Goal: Transaction & Acquisition: Register for event/course

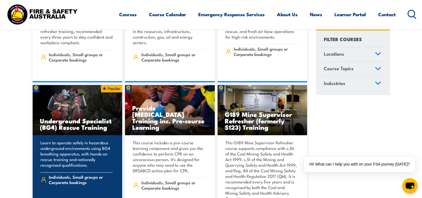
scroll to position [614, 0]
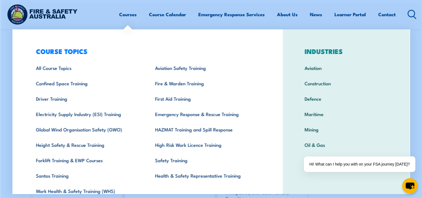
click at [124, 12] on link "Courses" at bounding box center [128, 14] width 18 height 15
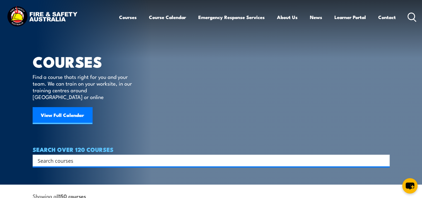
click at [411, 18] on icon at bounding box center [412, 17] width 9 height 9
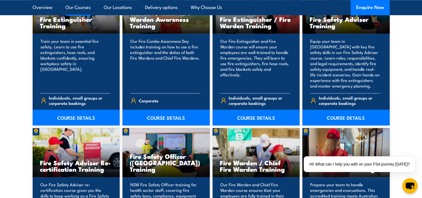
scroll to position [642, 0]
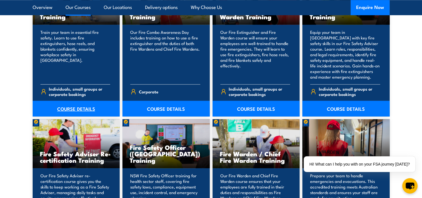
click at [68, 109] on link "COURSE DETAILS" at bounding box center [76, 108] width 87 height 16
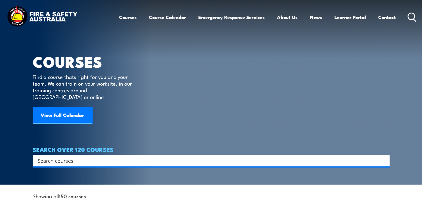
click at [54, 156] on input "Search input" at bounding box center [208, 160] width 340 height 8
type input "manual"
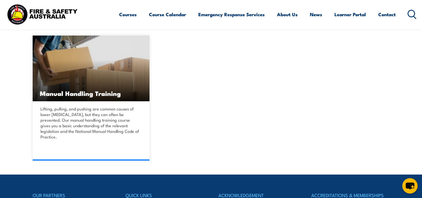
scroll to position [223, 0]
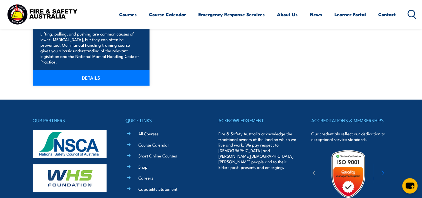
click at [94, 70] on link "DETAILS" at bounding box center [91, 78] width 117 height 16
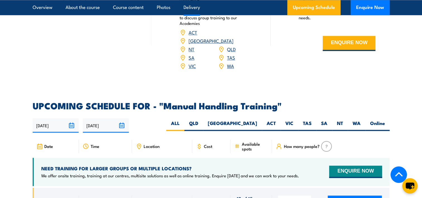
scroll to position [781, 0]
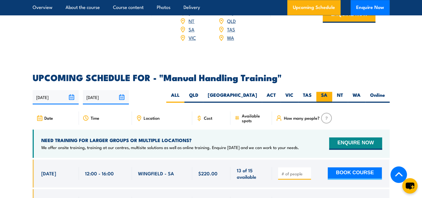
click at [325, 92] on label "SA" at bounding box center [324, 97] width 16 height 11
click at [328, 92] on input "SA" at bounding box center [330, 94] width 4 height 4
radio input "true"
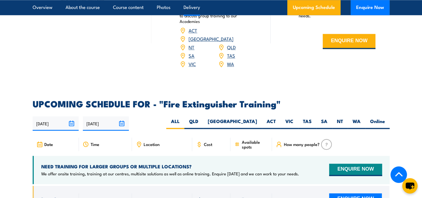
scroll to position [865, 0]
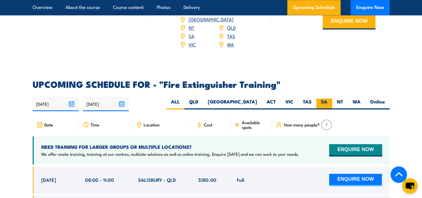
click at [320, 98] on label "SA" at bounding box center [324, 103] width 16 height 11
click at [328, 98] on input "SA" at bounding box center [330, 100] width 4 height 4
radio input "true"
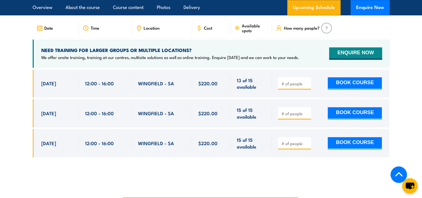
scroll to position [914, 0]
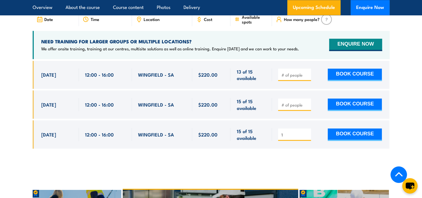
click at [307, 132] on input "1" at bounding box center [295, 135] width 28 height 6
type input "2"
click at [307, 132] on input "2" at bounding box center [295, 135] width 28 height 6
click at [341, 131] on button "BOOK COURSE" at bounding box center [355, 134] width 54 height 12
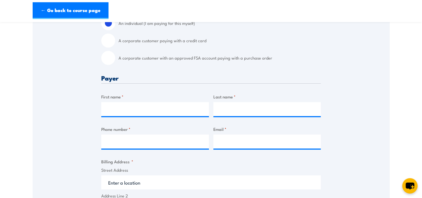
scroll to position [140, 0]
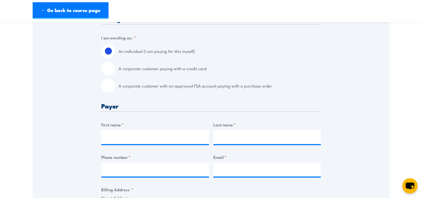
click at [111, 66] on input "A corporate customer paying with a credit card" at bounding box center [108, 68] width 14 height 14
radio input "true"
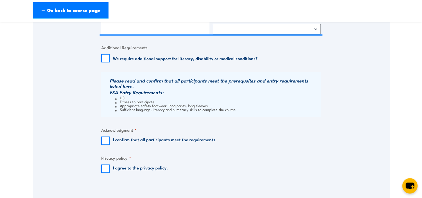
scroll to position [502, 0]
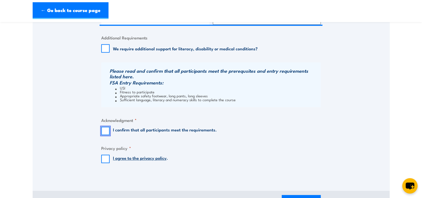
click at [109, 129] on input "I confirm that all participants meet the requirements." at bounding box center [105, 130] width 8 height 8
checkbox input "true"
click at [104, 159] on input "I agree to the privacy policy ." at bounding box center [105, 158] width 8 height 8
checkbox input "true"
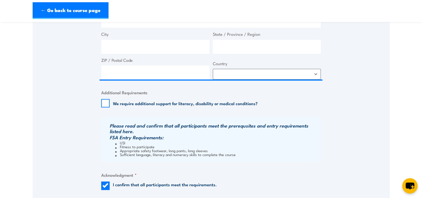
scroll to position [391, 0]
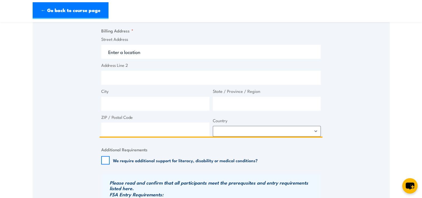
click at [140, 122] on input "ZIP / Postal Code" at bounding box center [155, 129] width 108 height 14
type input "5291"
click at [251, 131] on select "Afghanistan Albania Algeria American Samoa Andorra Angola Anguilla Antarctica A…" at bounding box center [267, 131] width 108 height 11
select select "Australia"
click at [213, 126] on select "Afghanistan Albania Algeria American Samoa Andorra Angola Anguilla Antarctica A…" at bounding box center [267, 131] width 108 height 11
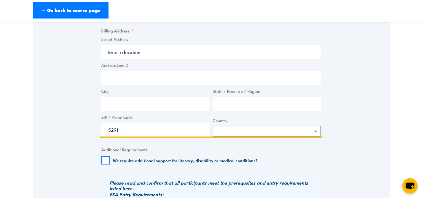
click at [229, 102] on input "State / Province / Region" at bounding box center [267, 104] width 108 height 14
type input "SA"
click at [180, 100] on input "City" at bounding box center [155, 104] width 108 height 14
click at [148, 104] on input "Mount Gambier Wesst" at bounding box center [155, 104] width 108 height 14
click at [150, 105] on input "Mount Gambier Wesst" at bounding box center [155, 104] width 108 height 14
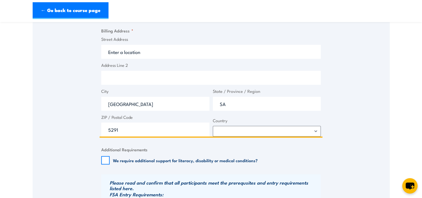
type input "Mount Gambier West"
click at [133, 48] on input "Street Address" at bounding box center [211, 52] width 220 height 14
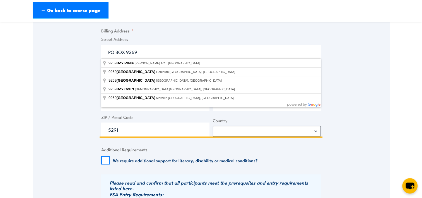
type input "PO BOX 9269"
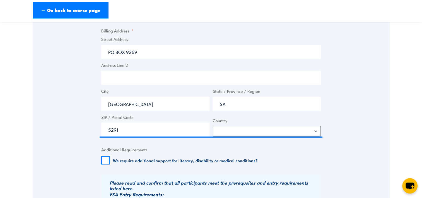
click at [177, 37] on label "Street Address" at bounding box center [211, 39] width 220 height 6
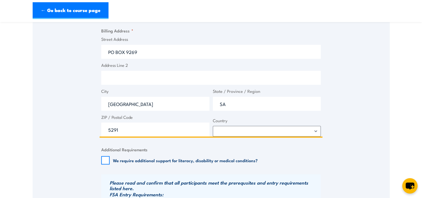
click at [177, 45] on input "PO BOX 9269" at bounding box center [211, 52] width 220 height 14
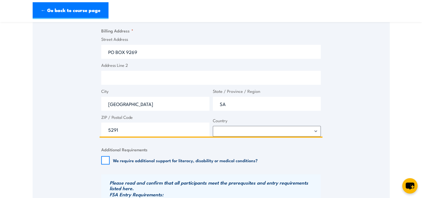
click at [138, 78] on input "Address Line 2" at bounding box center [211, 78] width 220 height 14
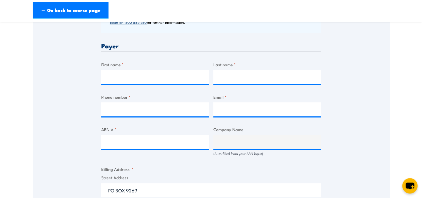
scroll to position [251, 0]
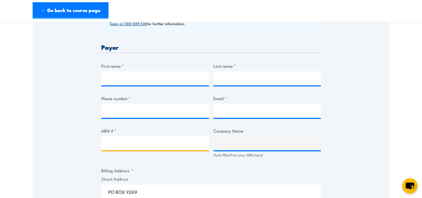
click at [136, 138] on input "ABN # *" at bounding box center [155, 143] width 108 height 14
type input "72299134682"
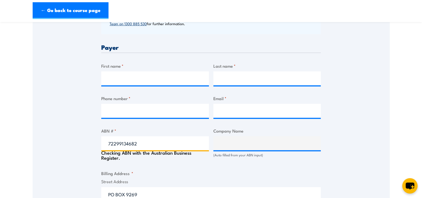
type input "The Trustee for THE BALLINTYNE FAMILY TRUST"
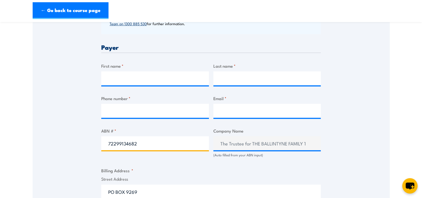
type input "72299134682"
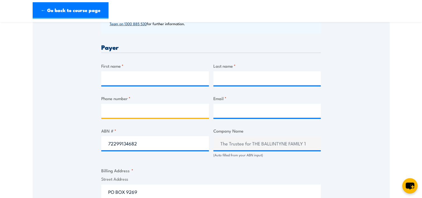
click at [128, 114] on input "Phone number *" at bounding box center [155, 111] width 108 height 14
type input "0408924153"
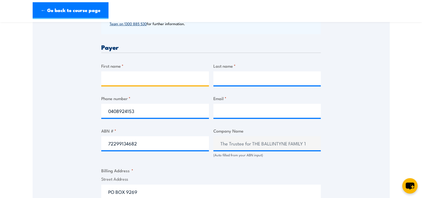
type input "Kim"
type input "Ballintyne"
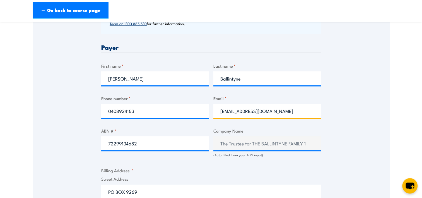
drag, startPoint x: 251, startPoint y: 110, endPoint x: 165, endPoint y: 107, distance: 86.8
click at [165, 107] on div "Billing details I am enroling as: * An individual (I am paying for this myself)…" at bounding box center [211, 164] width 220 height 520
type input "accounts@bbpg.com.au"
click at [105, 97] on label "Phone number *" at bounding box center [155, 98] width 108 height 6
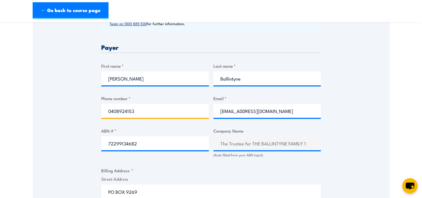
click at [105, 104] on input "0408924153" at bounding box center [155, 111] width 108 height 14
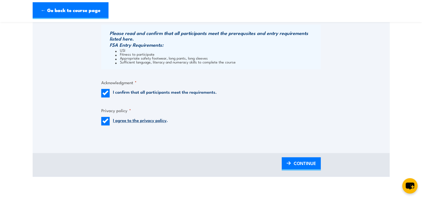
scroll to position [530, 0]
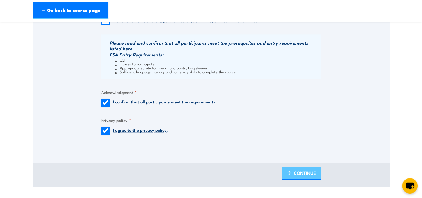
click at [308, 176] on span "CONTINUE" at bounding box center [305, 172] width 22 height 15
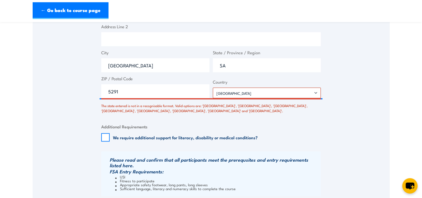
scroll to position [466, 0]
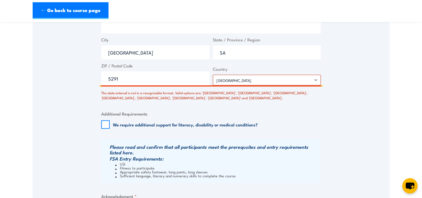
drag, startPoint x: 241, startPoint y: 51, endPoint x: 176, endPoint y: 55, distance: 65.1
click at [176, 55] on div "Street Address PO BOX 9269 Address Line 2 City Mount Gambier West State / Provi…" at bounding box center [211, 35] width 223 height 100
type input "s"
type input "[GEOGRAPHIC_DATA]"
click at [189, 94] on div "The state entered is not in a recognisable format. Valid options are: 'Australi…" at bounding box center [211, 93] width 220 height 13
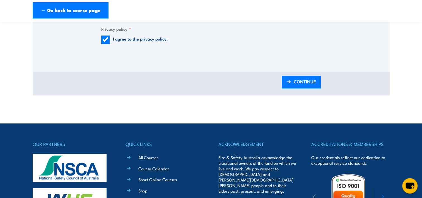
scroll to position [662, 0]
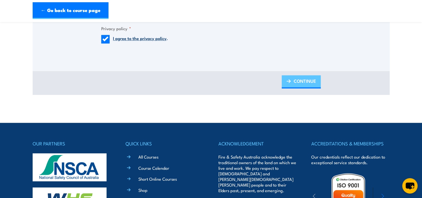
click at [314, 83] on span "CONTINUE" at bounding box center [305, 80] width 22 height 15
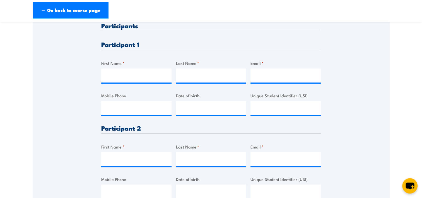
scroll to position [167, 0]
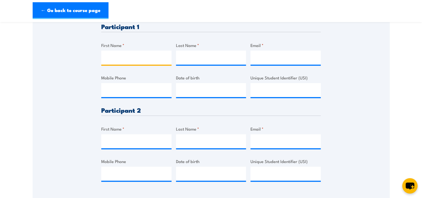
click at [129, 63] on input "First Name *" at bounding box center [136, 58] width 70 height 14
type input "[PERSON_NAME]"
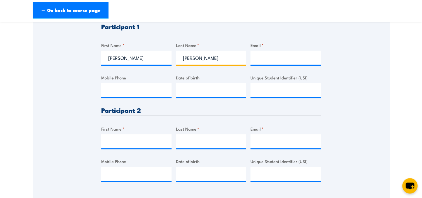
type input "[PERSON_NAME]"
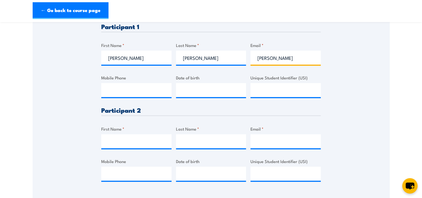
type input "[EMAIL_ADDRESS][DOMAIN_NAME]"
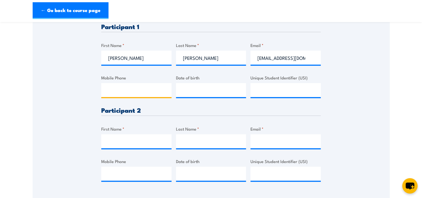
click at [119, 90] on input "Mobile Phone" at bounding box center [136, 90] width 70 height 14
type input "0422104481"
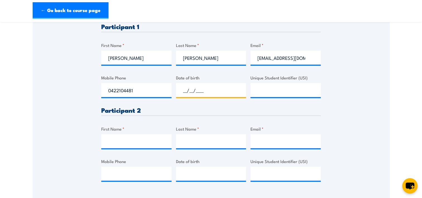
click at [211, 92] on input "__/__/____" at bounding box center [211, 90] width 70 height 14
type input "[DATE]"
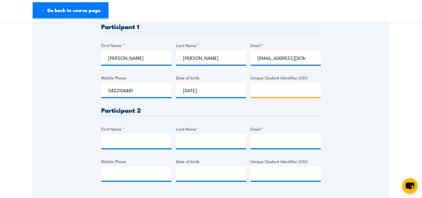
click at [288, 89] on input "Unique Student Identifier (USI)" at bounding box center [286, 90] width 70 height 14
click at [285, 89] on input "Unique Student Identifier (USI)" at bounding box center [286, 90] width 70 height 14
type input "825AZWHQEZ"
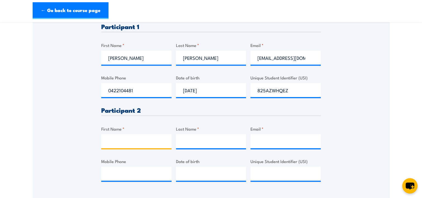
click at [108, 147] on input "First Name *" at bounding box center [136, 141] width 70 height 14
type input "Khunt hser blu nay"
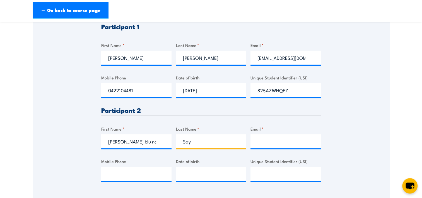
type input "Say"
click at [123, 142] on input "Khunt hser blu nay" at bounding box center [136, 141] width 70 height 14
type input "[PERSON_NAME] Blu Nay"
click at [266, 138] on input "Email *" at bounding box center [286, 141] width 70 height 14
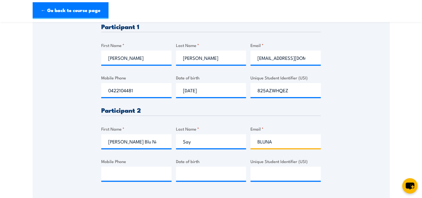
type input "[EMAIL_ADDRESS][DOMAIN_NAME]"
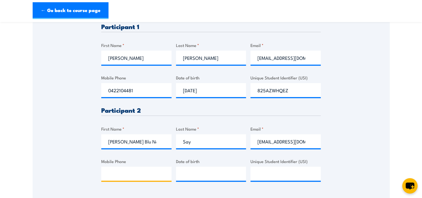
click at [121, 174] on input "Mobile Phone" at bounding box center [136, 173] width 70 height 14
type input "0478115913"
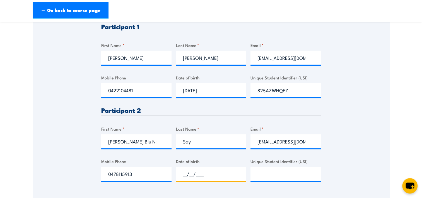
click at [215, 176] on input "__/__/____" at bounding box center [211, 173] width 70 height 14
type input "[DATE]"
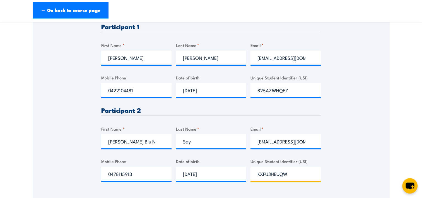
type input "KXFU3HEUQW"
click at [267, 107] on h3 "Participant 2" at bounding box center [211, 110] width 220 height 6
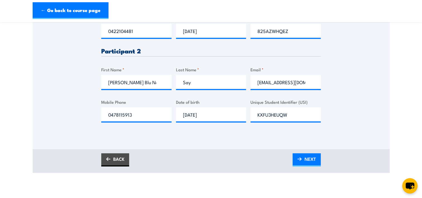
scroll to position [307, 0]
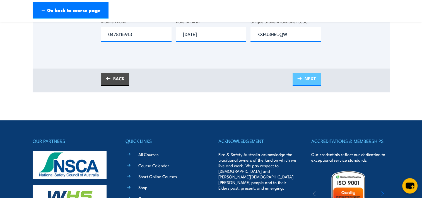
click at [317, 76] on link "NEXT" at bounding box center [307, 79] width 28 height 13
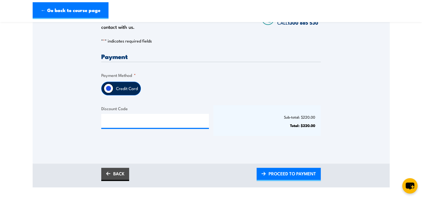
scroll to position [112, 0]
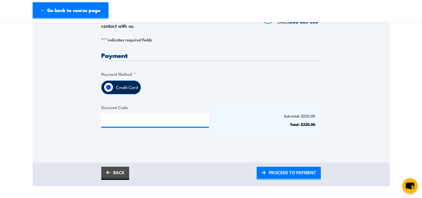
click at [111, 87] on input "Credit Card" at bounding box center [108, 86] width 9 height 9
click at [296, 173] on span "PROCEED TO PAYMENT" at bounding box center [292, 172] width 47 height 15
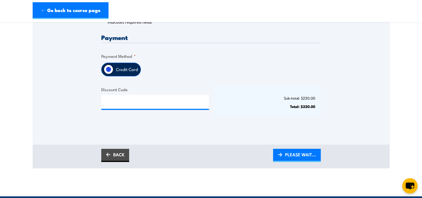
scroll to position [140, 0]
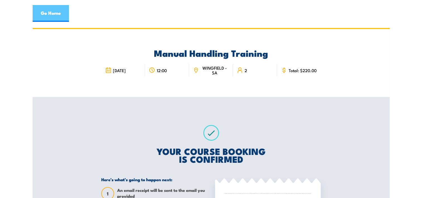
click at [66, 13] on link "Go Home" at bounding box center [51, 13] width 36 height 17
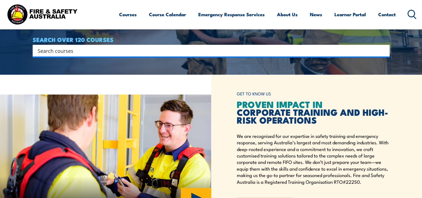
scroll to position [140, 0]
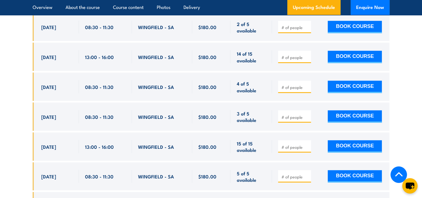
scroll to position [1076, 0]
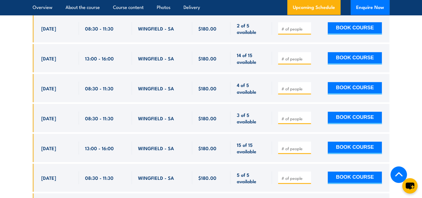
click at [301, 86] on input "number" at bounding box center [295, 89] width 28 height 6
click at [308, 86] on input "1" at bounding box center [295, 89] width 28 height 6
type input "2"
click at [307, 86] on input "2" at bounding box center [295, 89] width 28 height 6
click at [358, 82] on button "BOOK COURSE" at bounding box center [355, 88] width 54 height 12
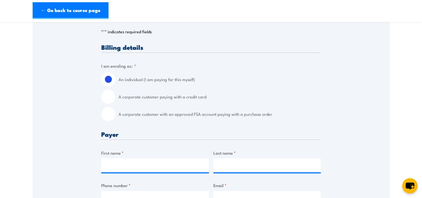
scroll to position [112, 0]
click at [106, 100] on input "A corporate customer paying with a credit card" at bounding box center [108, 96] width 14 height 14
radio input "true"
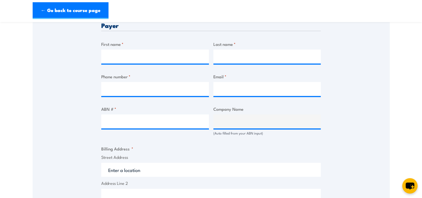
scroll to position [279, 0]
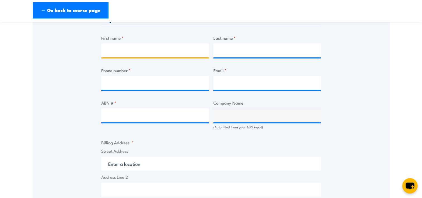
click at [130, 49] on input "First name *" at bounding box center [155, 50] width 108 height 14
type input "[PERSON_NAME]"
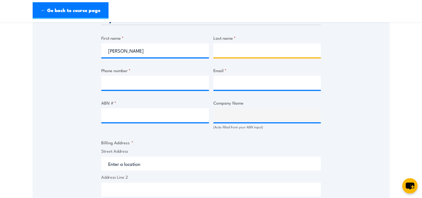
type input "Ballintyne"
type input "0461518391"
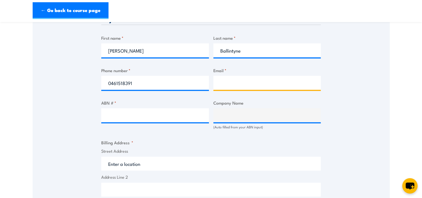
type input "[EMAIL_ADDRESS][DOMAIN_NAME]"
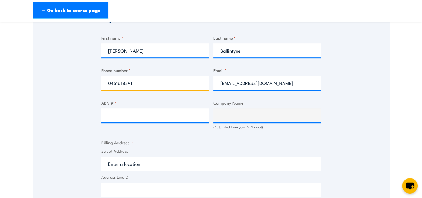
click at [135, 80] on input "0461518391" at bounding box center [155, 83] width 108 height 14
drag, startPoint x: 136, startPoint y: 80, endPoint x: 72, endPoint y: 80, distance: 63.9
click at [72, 80] on div "Speak to a specialist CALL [PHONE_NUMBER] CALL [PHONE_NUMBER] " * " indicates r…" at bounding box center [211, 108] width 357 height 580
type input "0408924153"
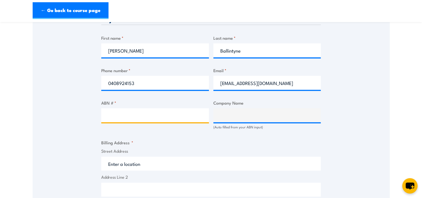
click at [136, 113] on input "ABN # *" at bounding box center [155, 115] width 108 height 14
type input "72299134682"
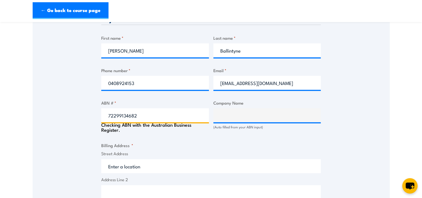
type input "The Trustee for THE BALLINTYNE FAMILY TRUST"
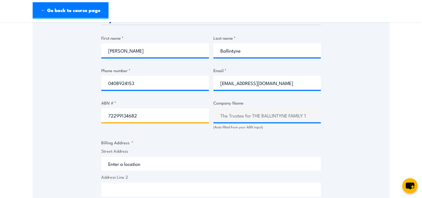
type input "72299134682"
click at [148, 163] on input "Street Address" at bounding box center [211, 163] width 220 height 14
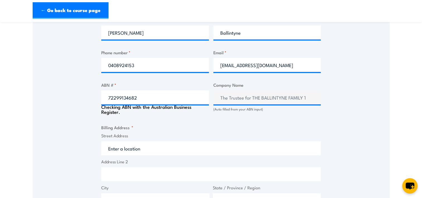
scroll to position [307, 0]
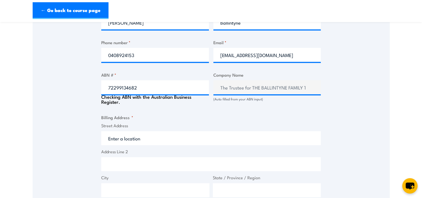
click at [129, 138] on input "Street Address" at bounding box center [211, 138] width 220 height 14
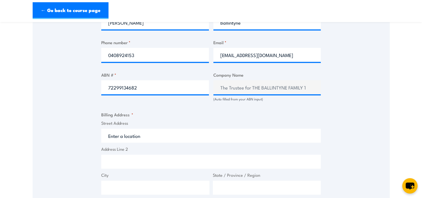
type input "PO BOX 9269"
type input "[GEOGRAPHIC_DATA]"
type input "5291"
select select "[GEOGRAPHIC_DATA]"
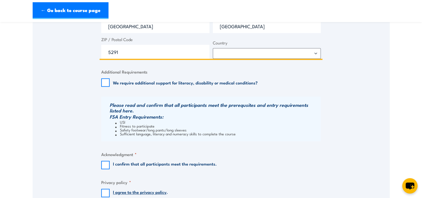
scroll to position [502, 0]
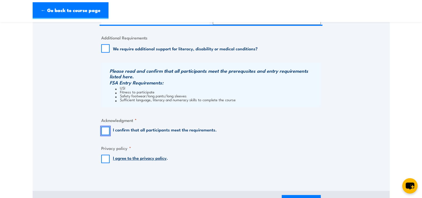
click at [106, 130] on input "I confirm that all participants meet the requirements." at bounding box center [105, 130] width 8 height 8
checkbox input "true"
click at [105, 158] on input "I agree to the privacy policy ." at bounding box center [105, 158] width 8 height 8
checkbox input "true"
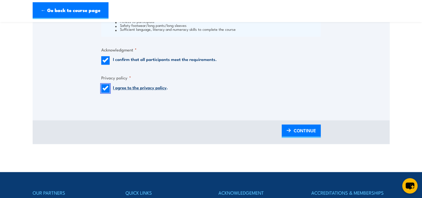
scroll to position [586, 0]
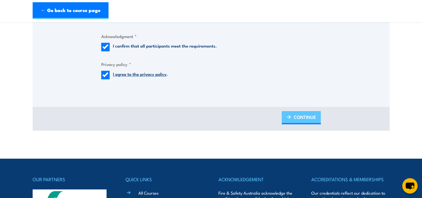
click at [295, 117] on span "CONTINUE" at bounding box center [305, 116] width 22 height 15
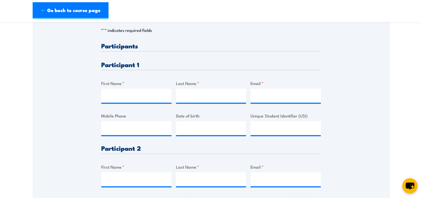
scroll to position [140, 0]
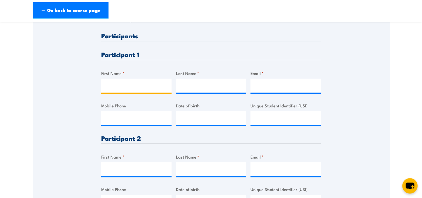
click at [134, 86] on input "First Name *" at bounding box center [136, 85] width 70 height 14
type input "[PERSON_NAME] Blu Nay"
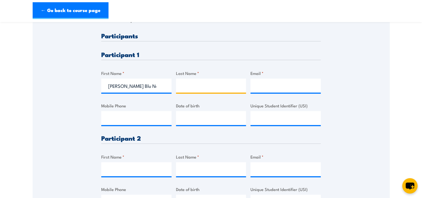
type input "Say"
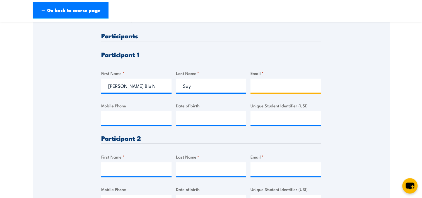
type input "[EMAIL_ADDRESS][DOMAIN_NAME]"
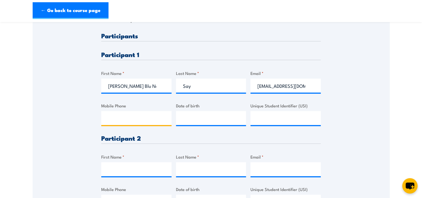
type input "0478115913"
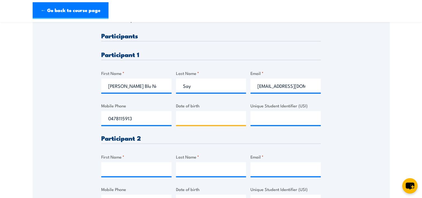
type input "__/__/____"
click at [203, 118] on input "__/__/____" at bounding box center [211, 118] width 70 height 14
click at [185, 117] on input "__/__/____" at bounding box center [211, 118] width 70 height 14
click at [304, 125] on div at bounding box center [286, 118] width 70 height 14
click at [278, 117] on input "Unique Student Identifier (USI)" at bounding box center [286, 118] width 70 height 14
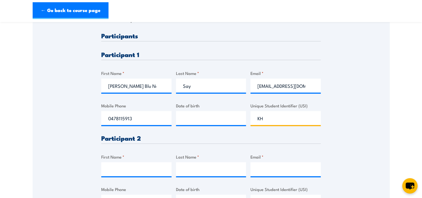
click at [277, 117] on input "KH" at bounding box center [286, 118] width 70 height 14
type input "KH"
click at [139, 83] on input "[PERSON_NAME] Blu Nay" at bounding box center [136, 85] width 70 height 14
drag, startPoint x: 158, startPoint y: 83, endPoint x: 68, endPoint y: 88, distance: 90.6
click at [68, 88] on div "Please provide names and contact details for each of the participants below. No…" at bounding box center [211, 88] width 357 height 263
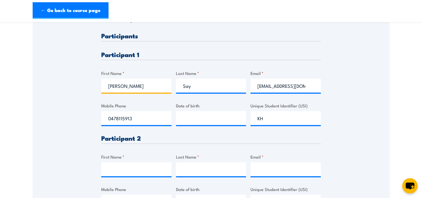
type input "J"
type input "a"
type input "jAKE"
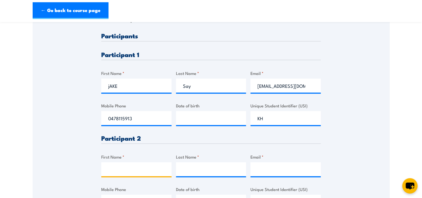
click at [124, 163] on input "First Name *" at bounding box center [136, 169] width 70 height 14
type input "[PERSON_NAME] Blu Nay"
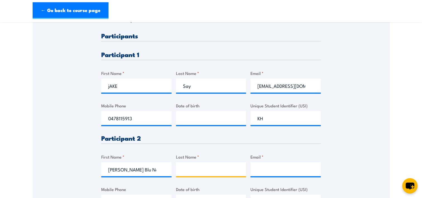
type input "Say"
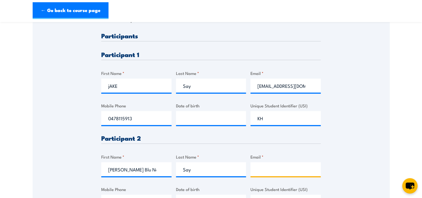
type input "[EMAIL_ADDRESS][DOMAIN_NAME]"
type input "0478115913"
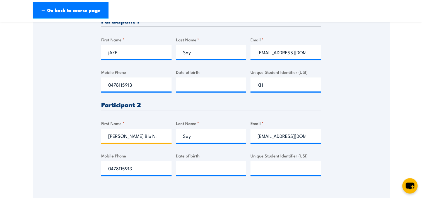
scroll to position [195, 0]
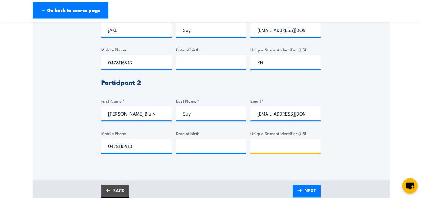
click at [261, 146] on input "Unique Student Identifier (USI)" at bounding box center [286, 145] width 70 height 14
type input "KHFU3HEUQW"
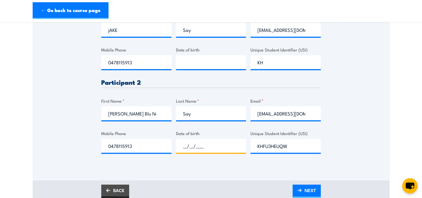
click at [207, 142] on input "__/__/____" at bounding box center [211, 145] width 70 height 14
click at [181, 146] on input "__/__/____" at bounding box center [211, 145] width 70 height 14
type input "[DATE]"
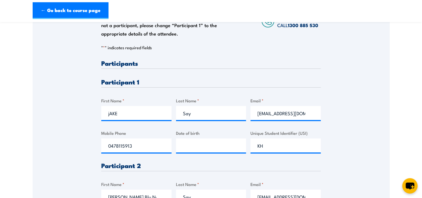
scroll to position [112, 0]
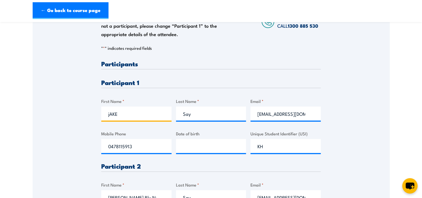
click at [120, 109] on input "jAKE" at bounding box center [136, 113] width 70 height 14
drag, startPoint x: 71, startPoint y: 119, endPoint x: 64, endPoint y: 120, distance: 7.0
click at [66, 120] on div "Please provide names and contact details for each of the participants below. No…" at bounding box center [211, 116] width 357 height 263
drag, startPoint x: 206, startPoint y: 111, endPoint x: 165, endPoint y: 116, distance: 41.1
click at [166, 116] on div "Please provide names and contact details for each of the participants below. No…" at bounding box center [211, 153] width 220 height 186
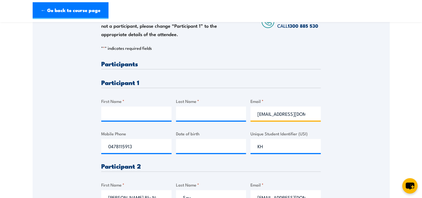
drag, startPoint x: 308, startPoint y: 113, endPoint x: 242, endPoint y: 117, distance: 66.3
click at [242, 117] on div "Please provide names and contact details for each of the participants below. No…" at bounding box center [211, 153] width 220 height 186
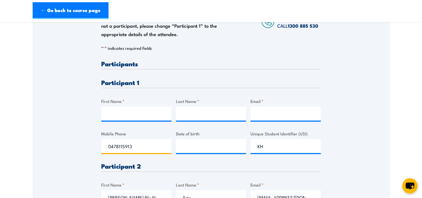
click at [136, 141] on input "0478115913" at bounding box center [136, 146] width 70 height 14
drag, startPoint x: 143, startPoint y: 147, endPoint x: 88, endPoint y: 147, distance: 55.0
click at [88, 147] on div "Please provide names and contact details for each of the participants below. No…" at bounding box center [211, 116] width 357 height 263
click at [124, 110] on input "First Name *" at bounding box center [136, 113] width 70 height 14
click at [124, 115] on input "First Name *" at bounding box center [136, 113] width 70 height 14
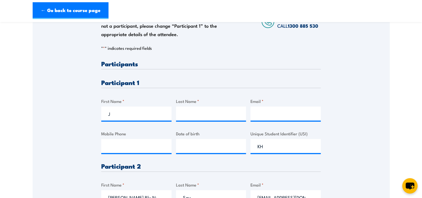
click at [207, 105] on div "Last Name *" at bounding box center [211, 109] width 70 height 23
click at [225, 41] on div "Please provide names and contact details for each of the participants below. No…" at bounding box center [211, 116] width 220 height 263
click at [113, 117] on input "J" at bounding box center [136, 113] width 70 height 14
click at [115, 114] on input "J" at bounding box center [136, 113] width 70 height 14
type input "[PERSON_NAME]"
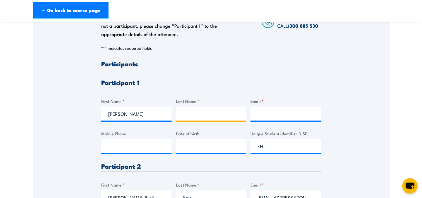
type input "m"
type input "[PERSON_NAME]"
type input "[EMAIL_ADDRESS][DOMAIN_NAME]"
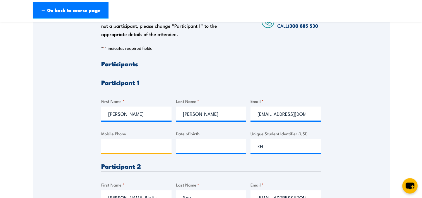
type input "0422104481"
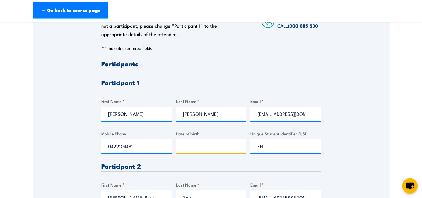
type input "__/__/____"
click at [200, 148] on input "__/__/____" at bounding box center [211, 146] width 70 height 14
click at [267, 145] on input "KH" at bounding box center [286, 146] width 70 height 14
drag, startPoint x: 267, startPoint y: 145, endPoint x: 251, endPoint y: 145, distance: 16.2
click at [251, 145] on input "KH" at bounding box center [286, 146] width 70 height 14
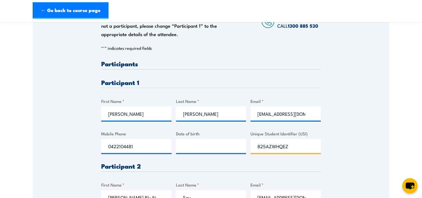
type input "825AZWHQEZ"
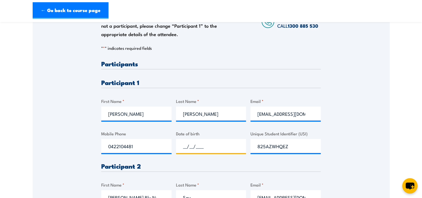
click at [216, 147] on input "__/__/____" at bounding box center [211, 146] width 70 height 14
drag, startPoint x: 216, startPoint y: 147, endPoint x: 129, endPoint y: 137, distance: 87.4
click at [129, 137] on div "Please provide names and contact details for each of the participants below. No…" at bounding box center [211, 153] width 220 height 186
type input "[DATE]"
click at [341, 74] on div "Please provide names and contact details for each of the participants below. No…" at bounding box center [211, 116] width 357 height 263
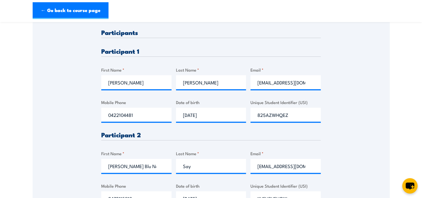
scroll to position [140, 0]
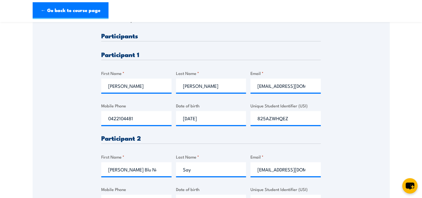
click at [212, 102] on label "Date of birth" at bounding box center [211, 105] width 70 height 6
click at [212, 111] on input "[DATE]" at bounding box center [211, 118] width 70 height 14
click at [195, 104] on label "Date of birth" at bounding box center [211, 105] width 70 height 6
click at [195, 111] on input "[DATE]" at bounding box center [211, 118] width 70 height 14
click at [197, 106] on label "Date of birth" at bounding box center [211, 105] width 70 height 6
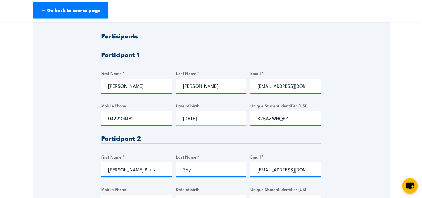
click at [197, 111] on input "[DATE]" at bounding box center [211, 118] width 70 height 14
click at [278, 118] on input "825AZWHQEZ" at bounding box center [286, 118] width 70 height 14
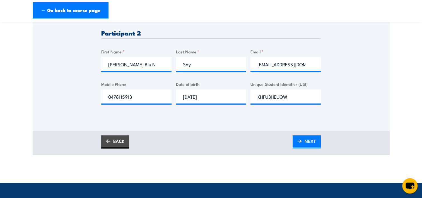
scroll to position [251, 0]
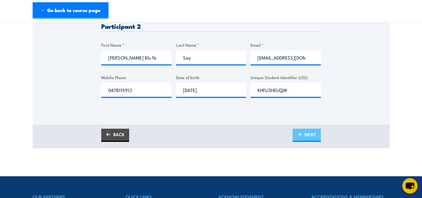
click at [307, 132] on span "NEXT" at bounding box center [310, 134] width 11 height 15
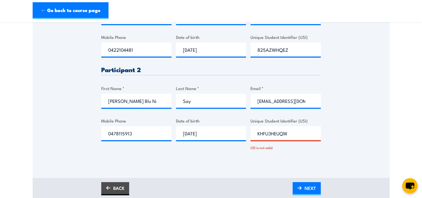
scroll to position [288, 0]
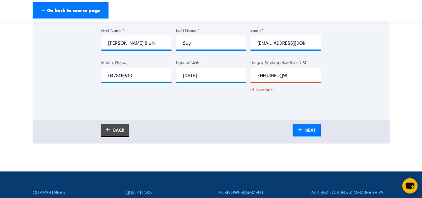
click at [289, 74] on input "KHFU3HEUQW" at bounding box center [286, 75] width 70 height 14
click at [279, 75] on input "KHFU3HEUQW" at bounding box center [286, 75] width 70 height 14
click at [262, 75] on input "KHFU3HEUQW" at bounding box center [286, 75] width 70 height 14
type input "KXFU3HEUQW"
click at [302, 128] on link "NEXT" at bounding box center [307, 130] width 28 height 13
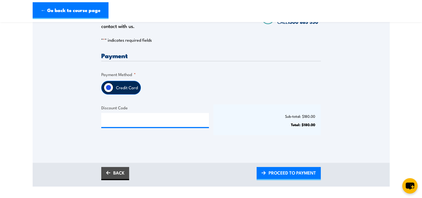
scroll to position [112, 0]
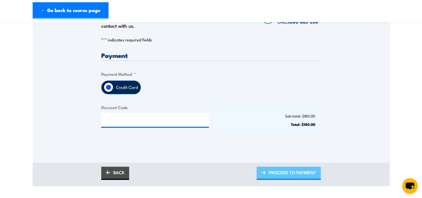
click at [290, 173] on span "PROCEED TO PAYMENT" at bounding box center [292, 172] width 47 height 15
